Goal: Check status: Check status

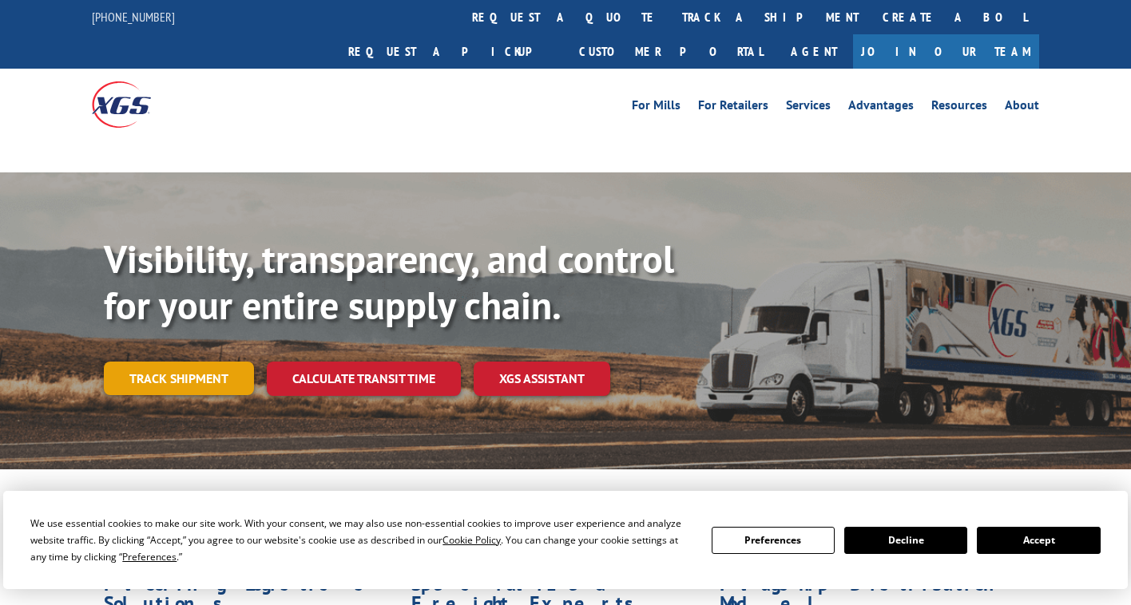
click at [172, 362] on link "Track shipment" at bounding box center [179, 379] width 150 height 34
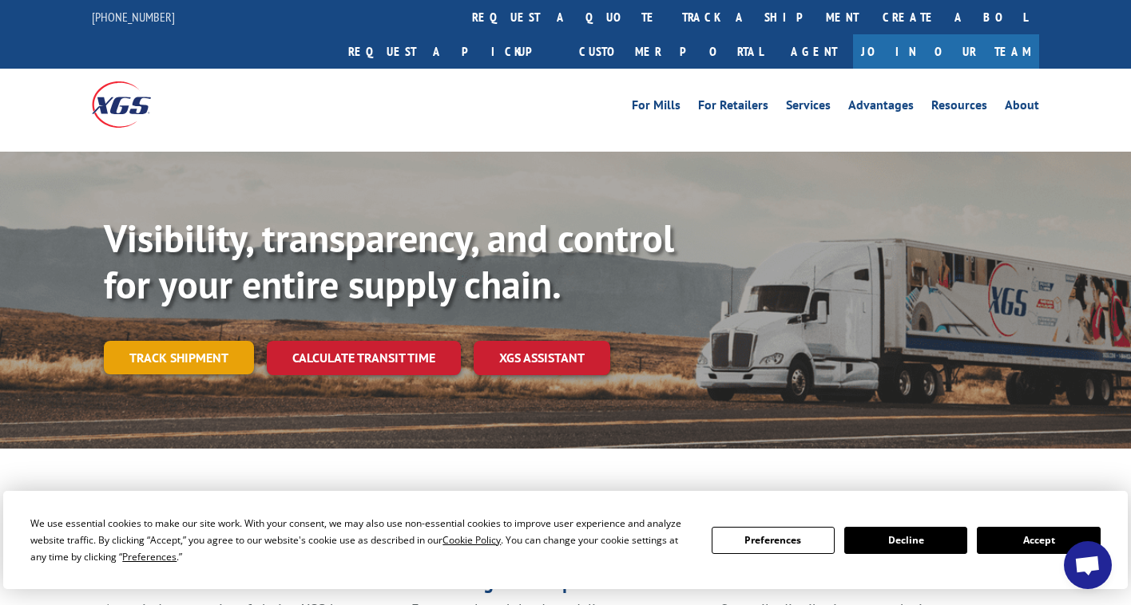
click at [220, 341] on link "Track shipment" at bounding box center [179, 358] width 150 height 34
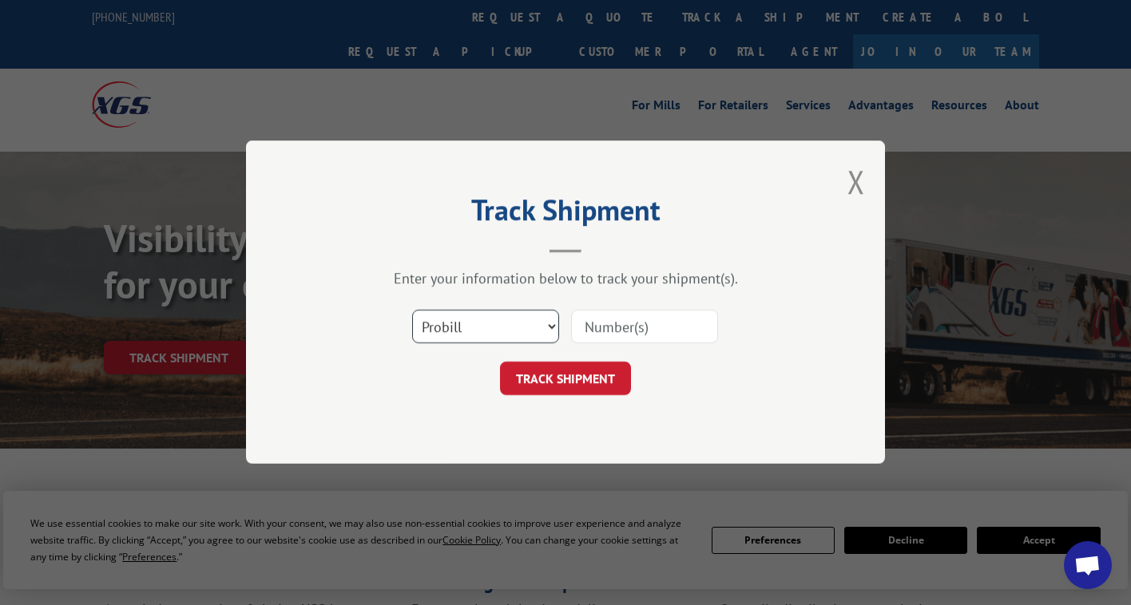
select select "bol"
click at [625, 323] on input at bounding box center [644, 328] width 147 height 34
type input "373112"
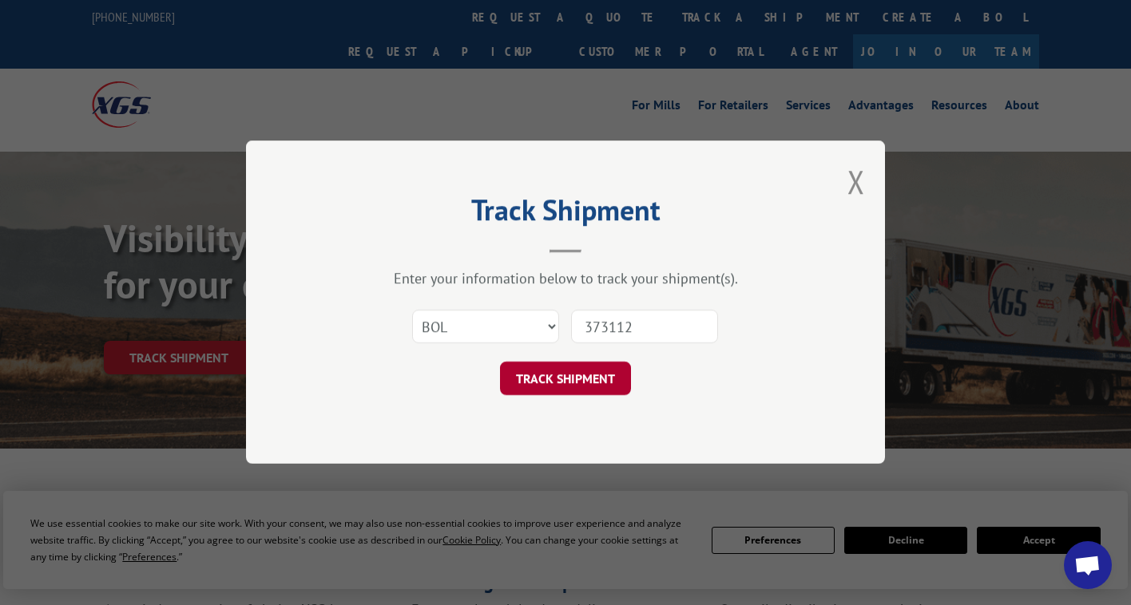
click at [570, 376] on button "TRACK SHIPMENT" at bounding box center [565, 380] width 131 height 34
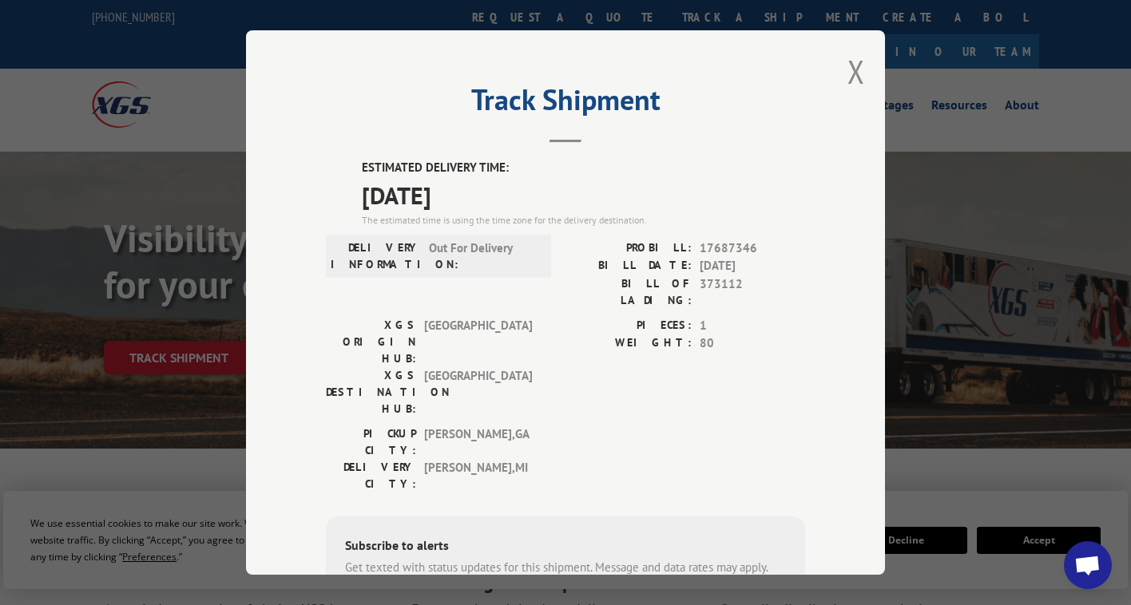
click at [195, 425] on div "Track Shipment ESTIMATED DELIVERY TIME: 10/09/2025 The estimated time is using …" at bounding box center [565, 302] width 1131 height 605
click at [851, 68] on button "Close modal" at bounding box center [856, 71] width 18 height 42
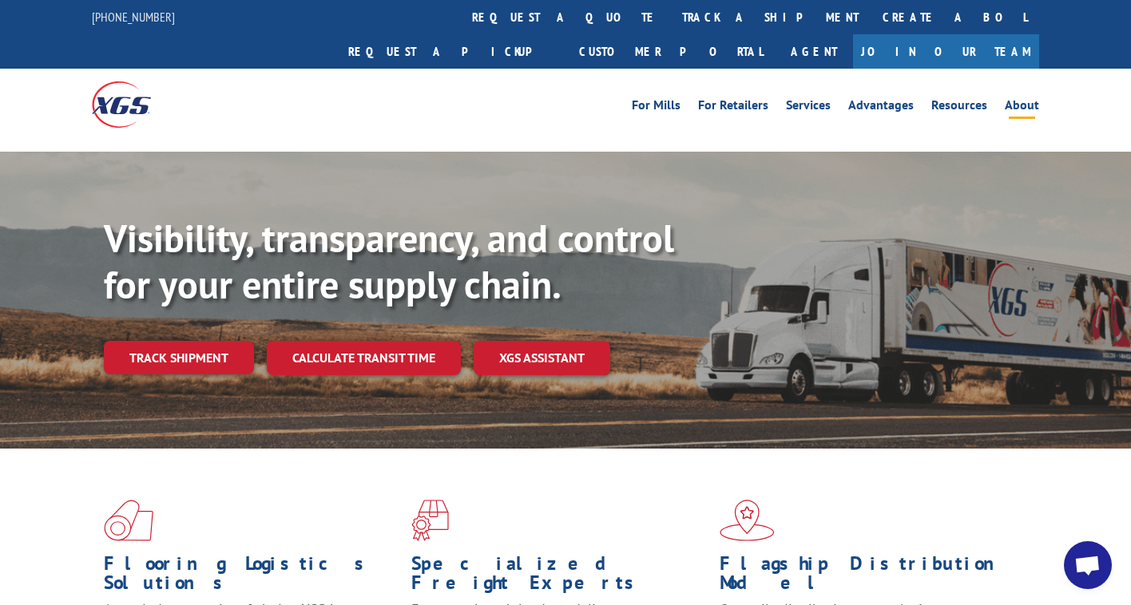
click at [1020, 99] on link "About" at bounding box center [1022, 108] width 34 height 18
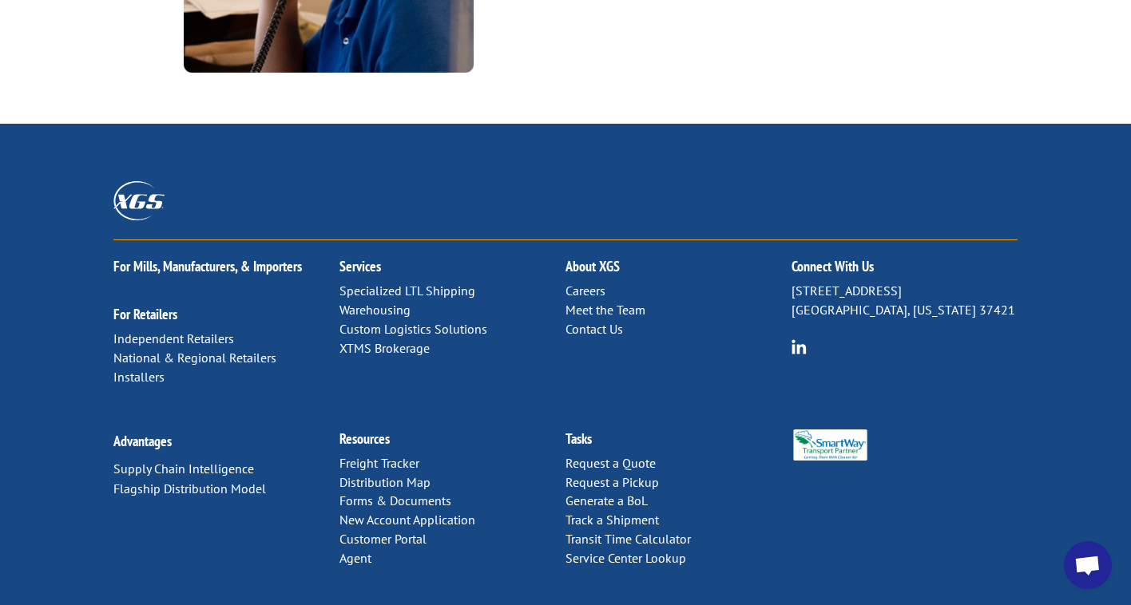
scroll to position [2172, 0]
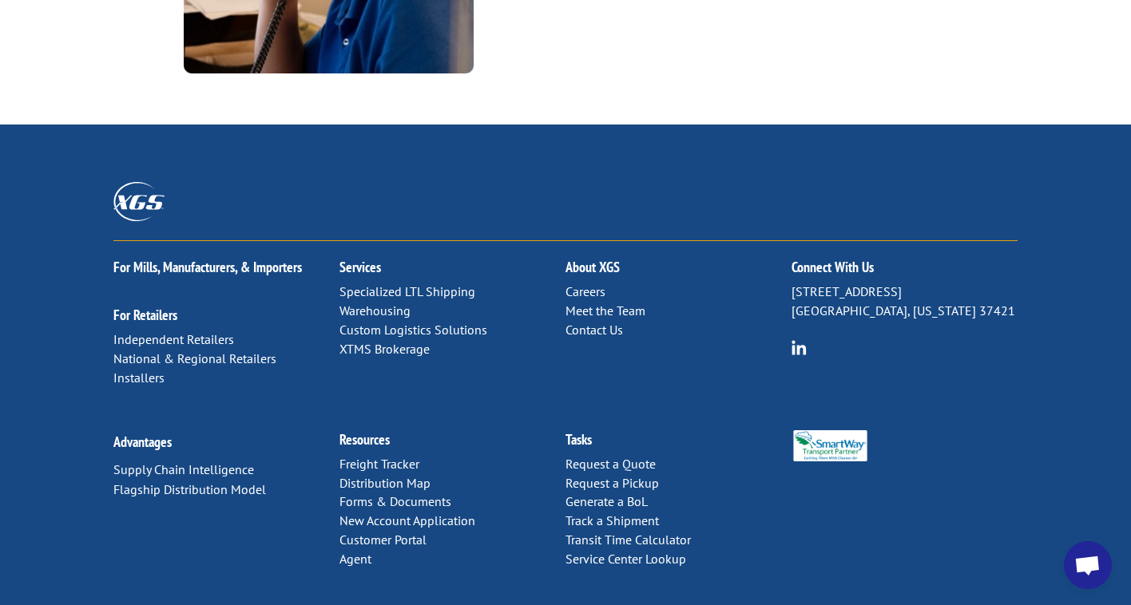
click at [619, 322] on link "Contact Us" at bounding box center [594, 330] width 58 height 16
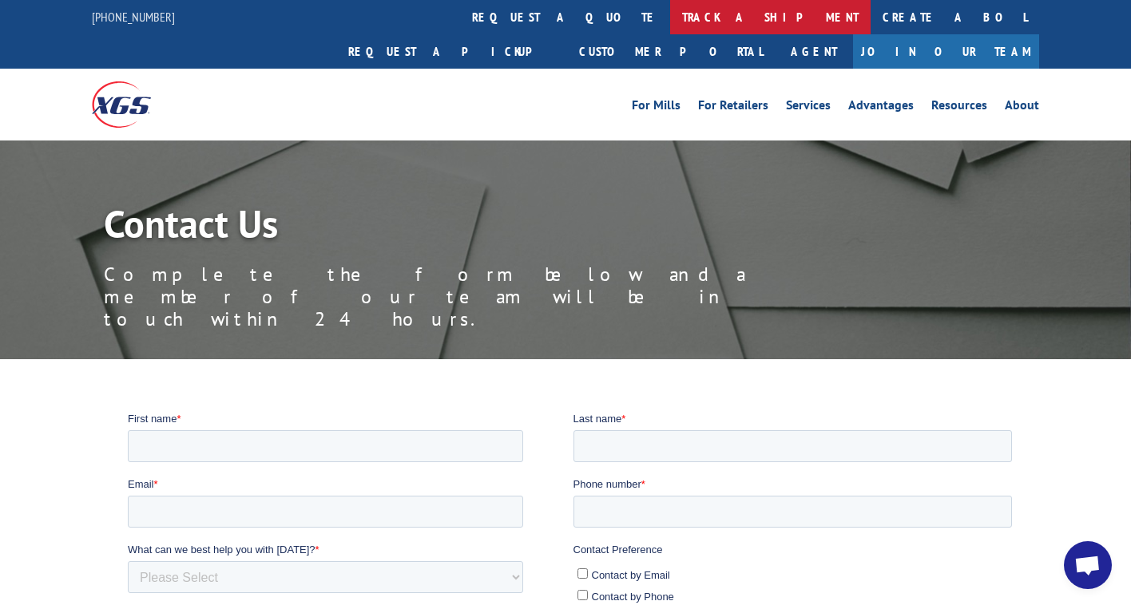
click at [670, 14] on link "track a shipment" at bounding box center [770, 17] width 200 height 34
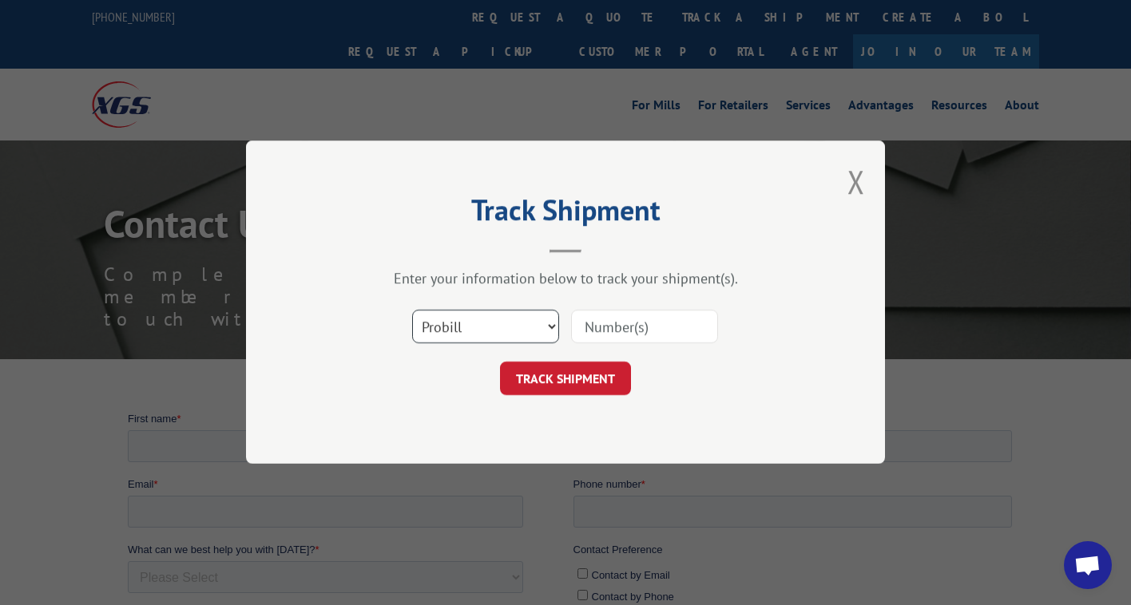
select select "bol"
click at [631, 319] on input at bounding box center [644, 328] width 147 height 34
type input "737105"
click at [568, 377] on button "TRACK SHIPMENT" at bounding box center [565, 380] width 131 height 34
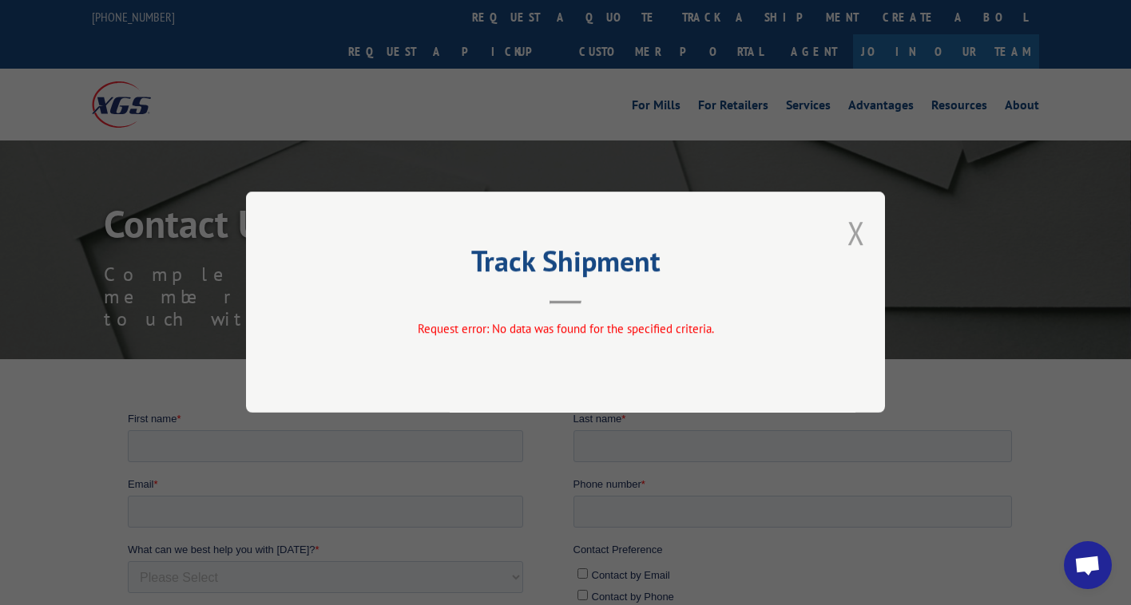
click at [858, 241] on button "Close modal" at bounding box center [856, 233] width 18 height 42
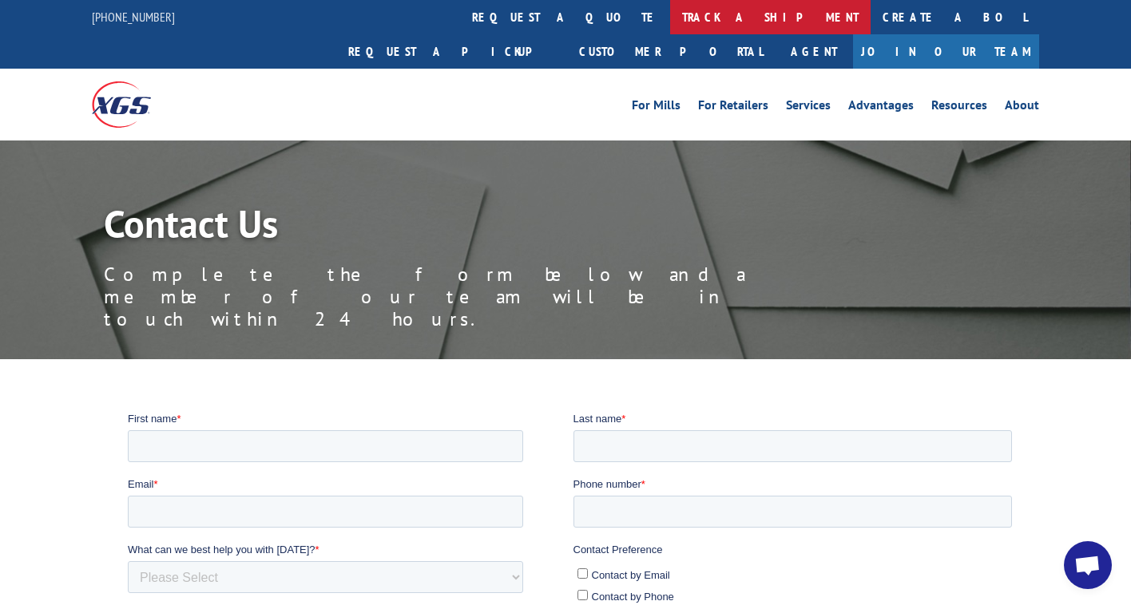
click at [670, 9] on link "track a shipment" at bounding box center [770, 17] width 200 height 34
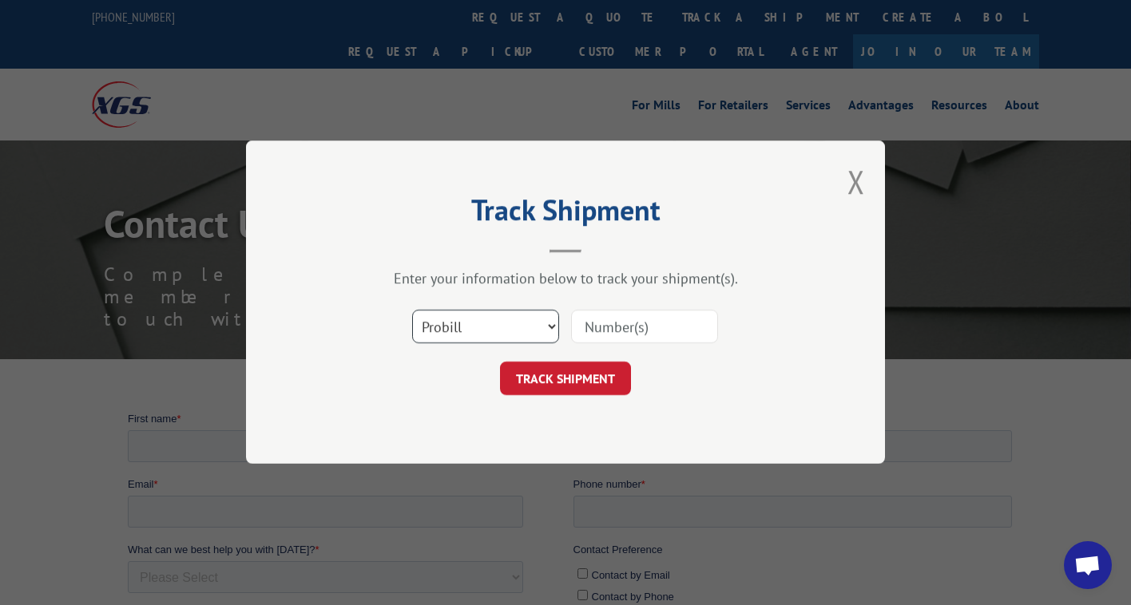
select select "bol"
click at [599, 327] on input at bounding box center [644, 328] width 147 height 34
type input "737105"
click at [570, 372] on button "TRACK SHIPMENT" at bounding box center [565, 380] width 131 height 34
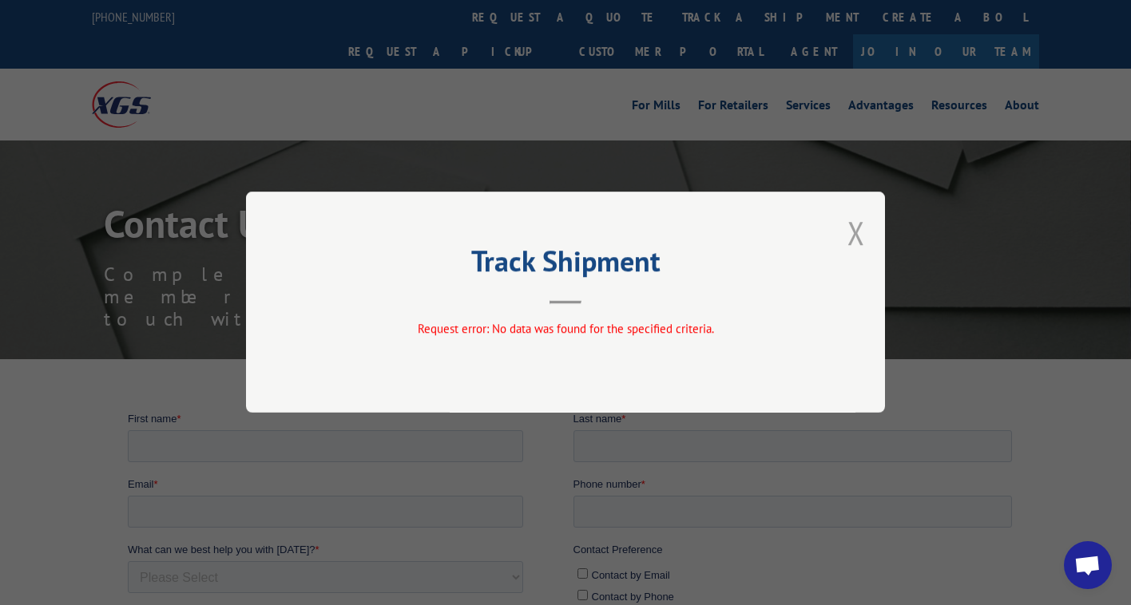
click at [857, 235] on button "Close modal" at bounding box center [856, 233] width 18 height 42
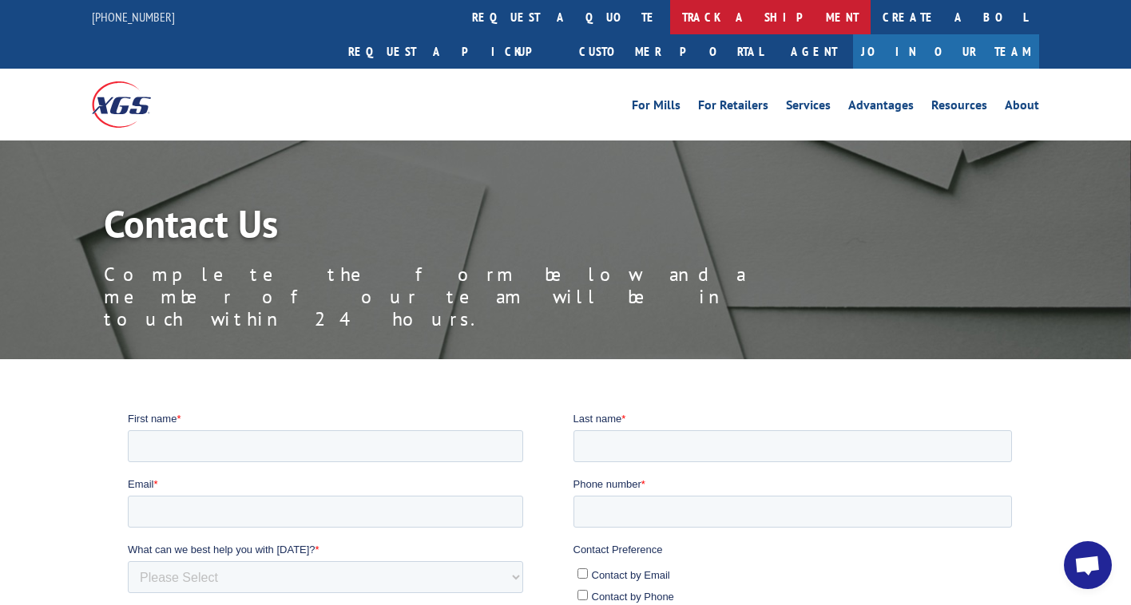
click at [670, 29] on link "track a shipment" at bounding box center [770, 17] width 200 height 34
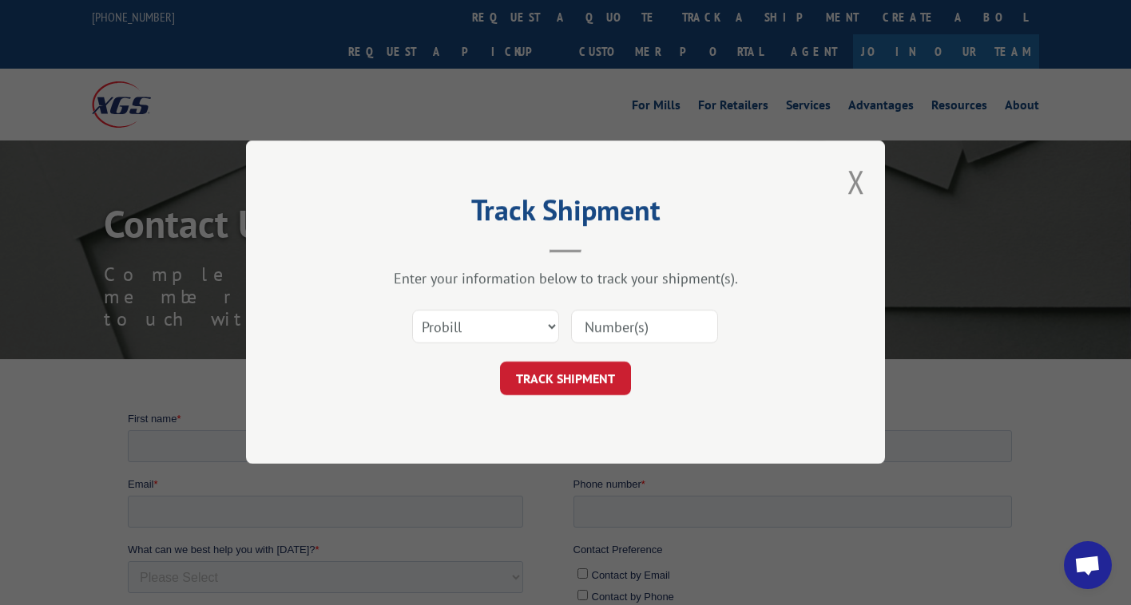
click at [664, 339] on input at bounding box center [644, 328] width 147 height 34
type input "737105"
click at [602, 378] on button "TRACK SHIPMENT" at bounding box center [565, 380] width 131 height 34
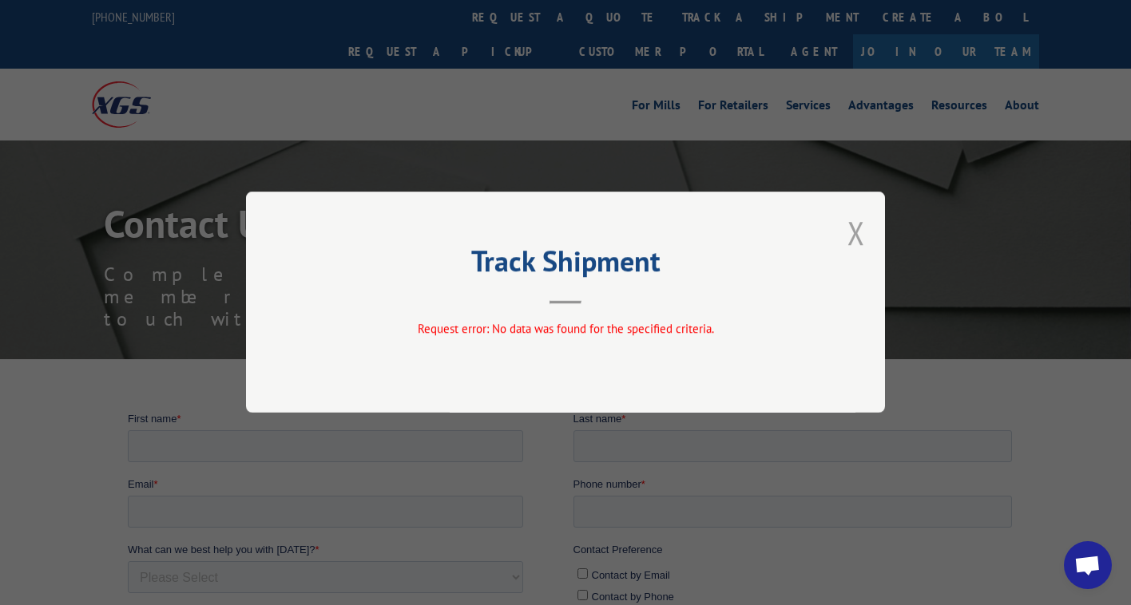
click at [859, 233] on button "Close modal" at bounding box center [856, 233] width 18 height 42
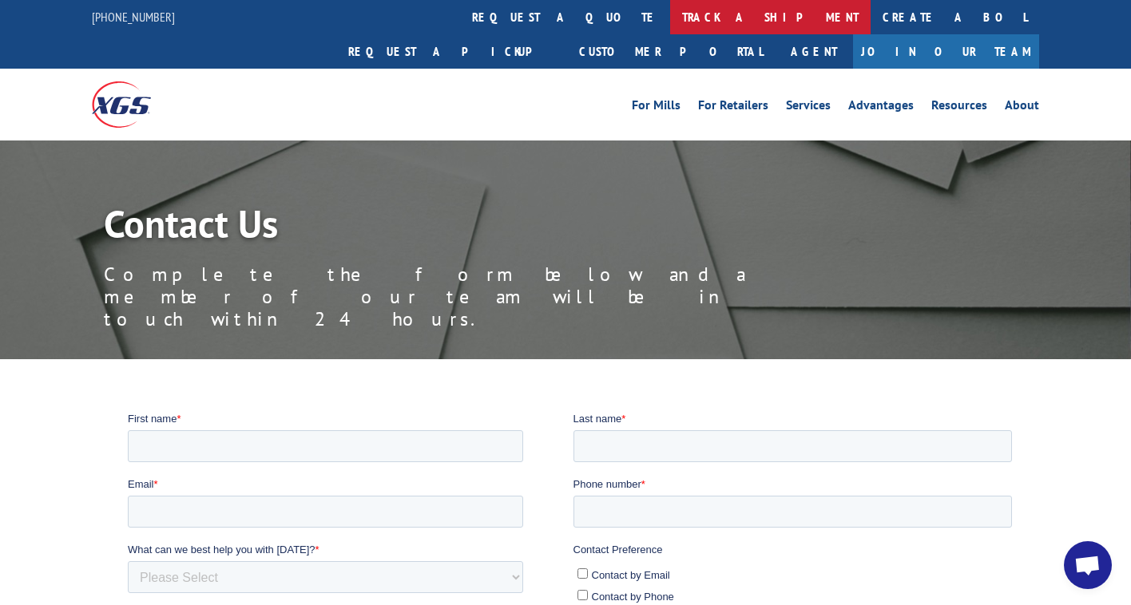
click at [670, 19] on link "track a shipment" at bounding box center [770, 17] width 200 height 34
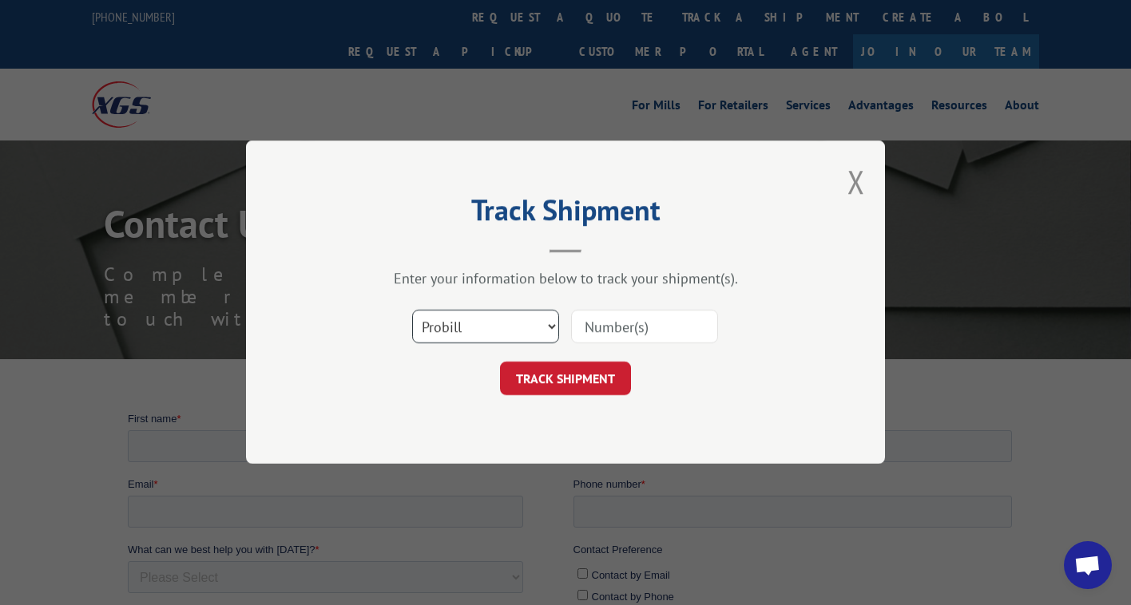
select select "bol"
click at [617, 327] on input at bounding box center [644, 328] width 147 height 34
type input "373105"
click at [566, 386] on button "TRACK SHIPMENT" at bounding box center [565, 380] width 131 height 34
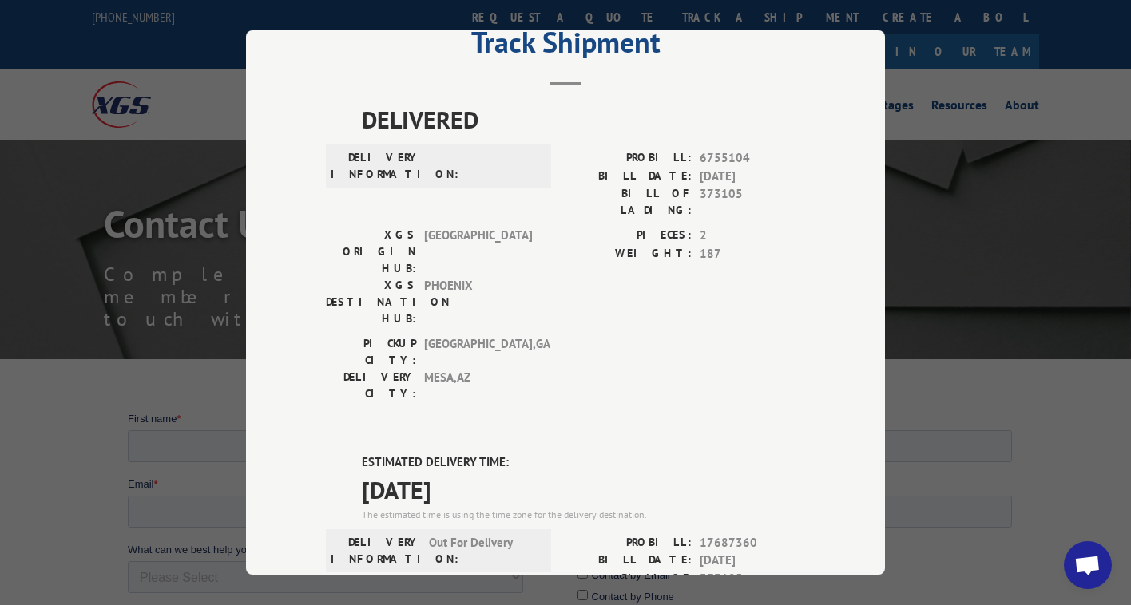
scroll to position [54, 0]
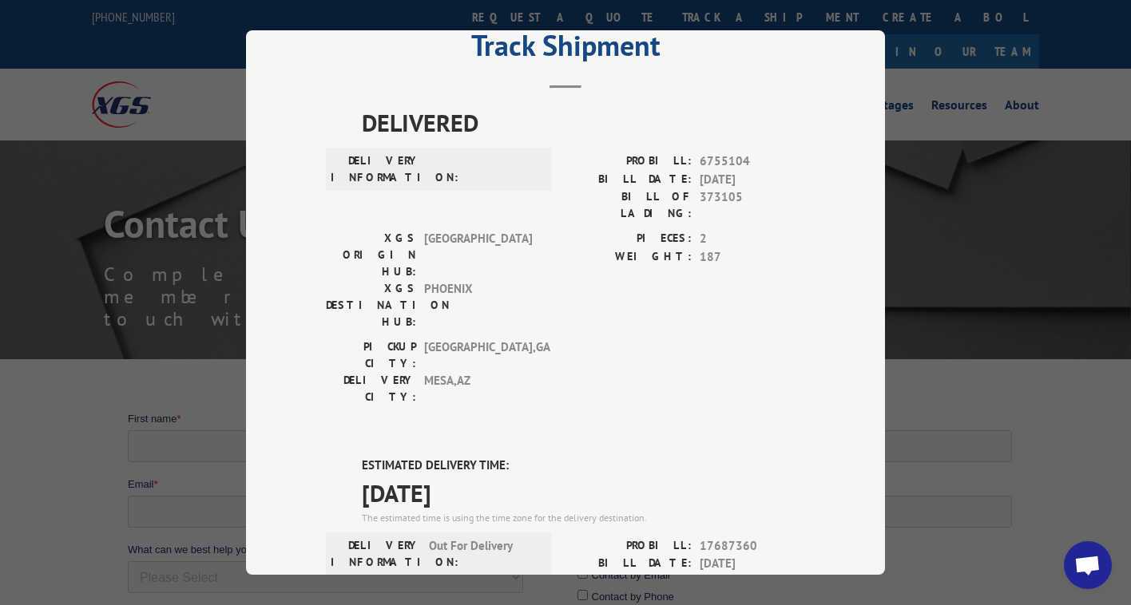
click at [972, 150] on div "Track Shipment DELIVERED DELIVERY INFORMATION: PROBILL: 6755104 BILL DATE: [DAT…" at bounding box center [565, 302] width 1131 height 605
